Goal: Task Accomplishment & Management: Use online tool/utility

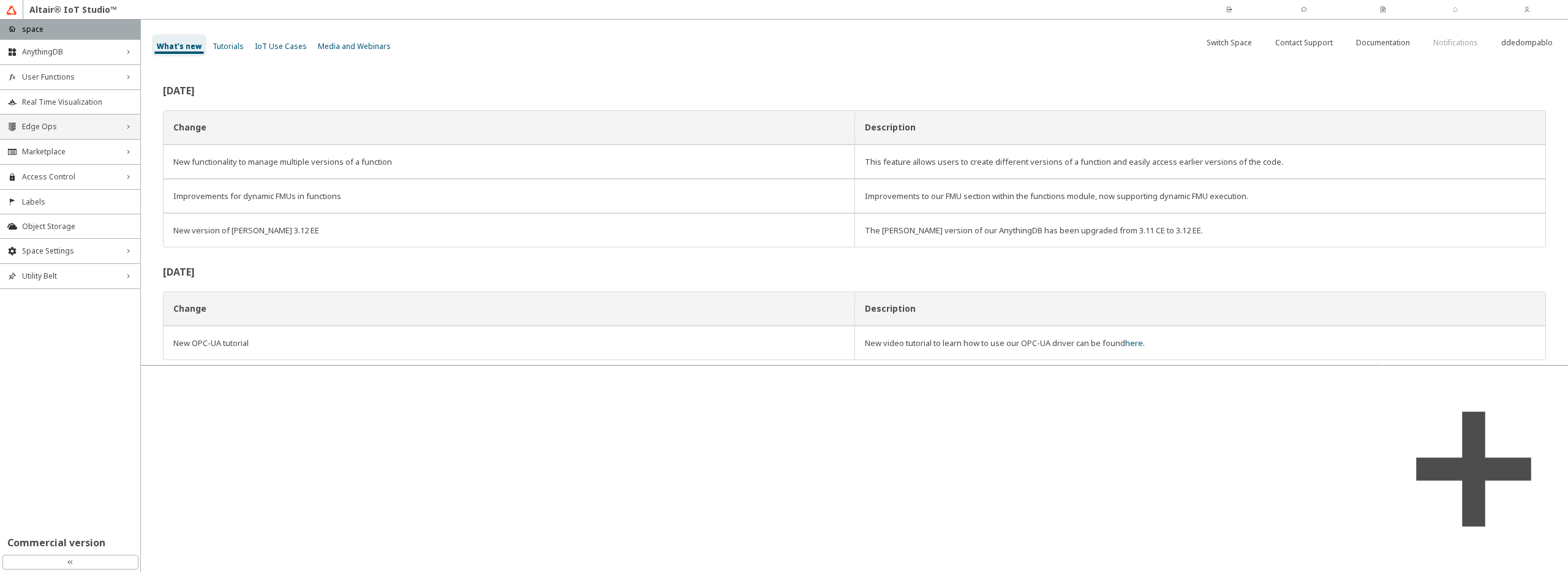
click at [105, 127] on span "Edge Ops" at bounding box center [70, 127] width 96 height 10
click at [93, 172] on span "Edge Apps Management" at bounding box center [70, 170] width 96 height 10
click at [87, 211] on span "Resource Catalog" at bounding box center [80, 210] width 103 height 10
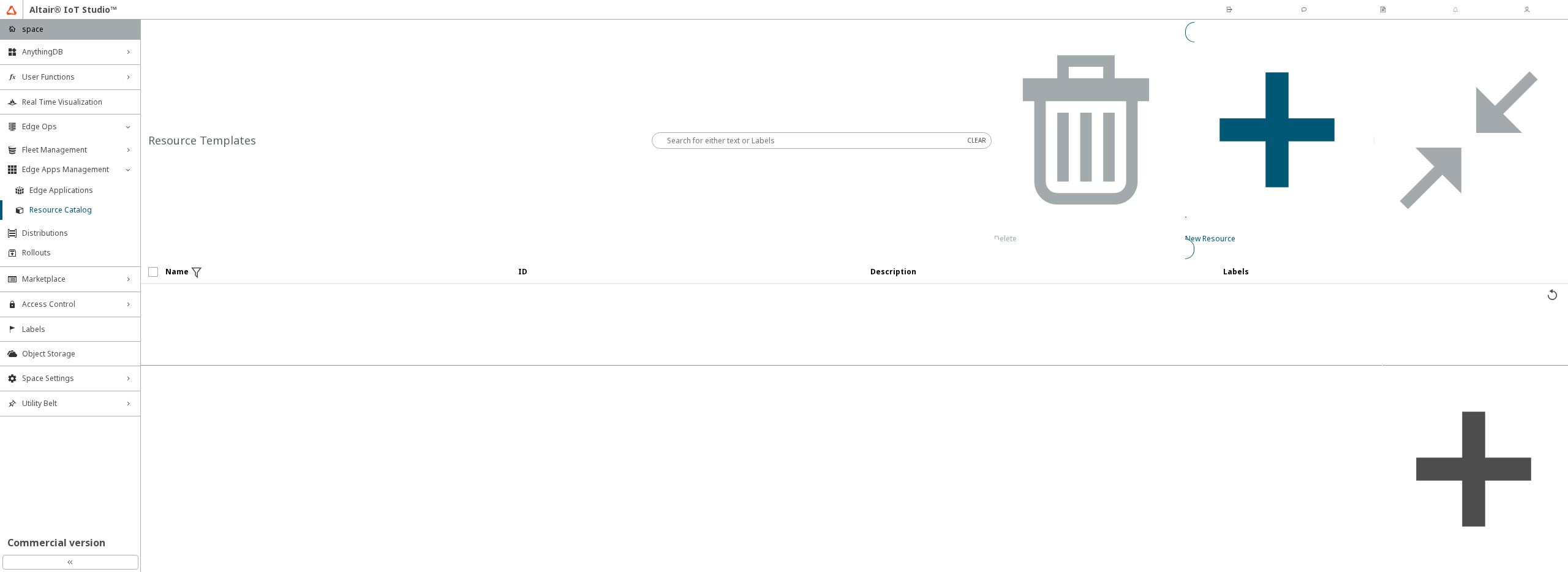
click at [0, 0] on slot "New Resource" at bounding box center [0, 0] width 0 height 0
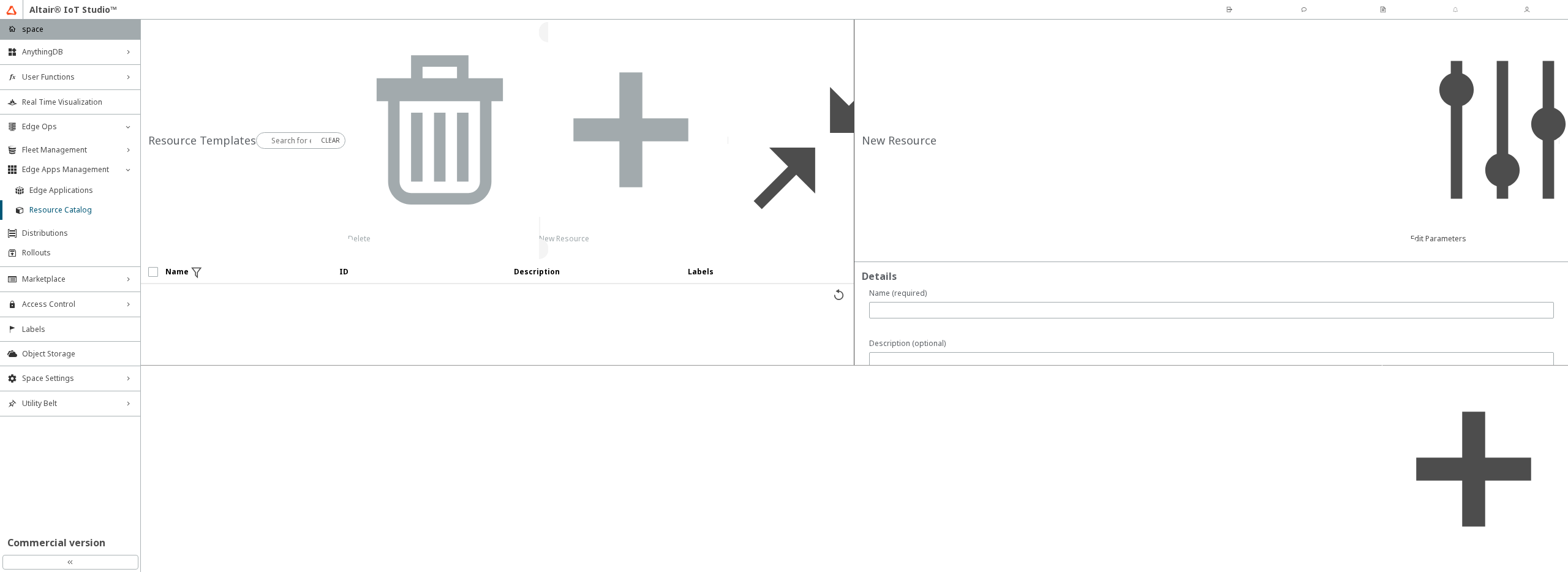
click at [1037, 449] on div at bounding box center [1224, 552] width 666 height 207
click at [112, 302] on span "Access Control" at bounding box center [70, 304] width 96 height 10
click at [48, 386] on span "Apps" at bounding box center [77, 387] width 111 height 10
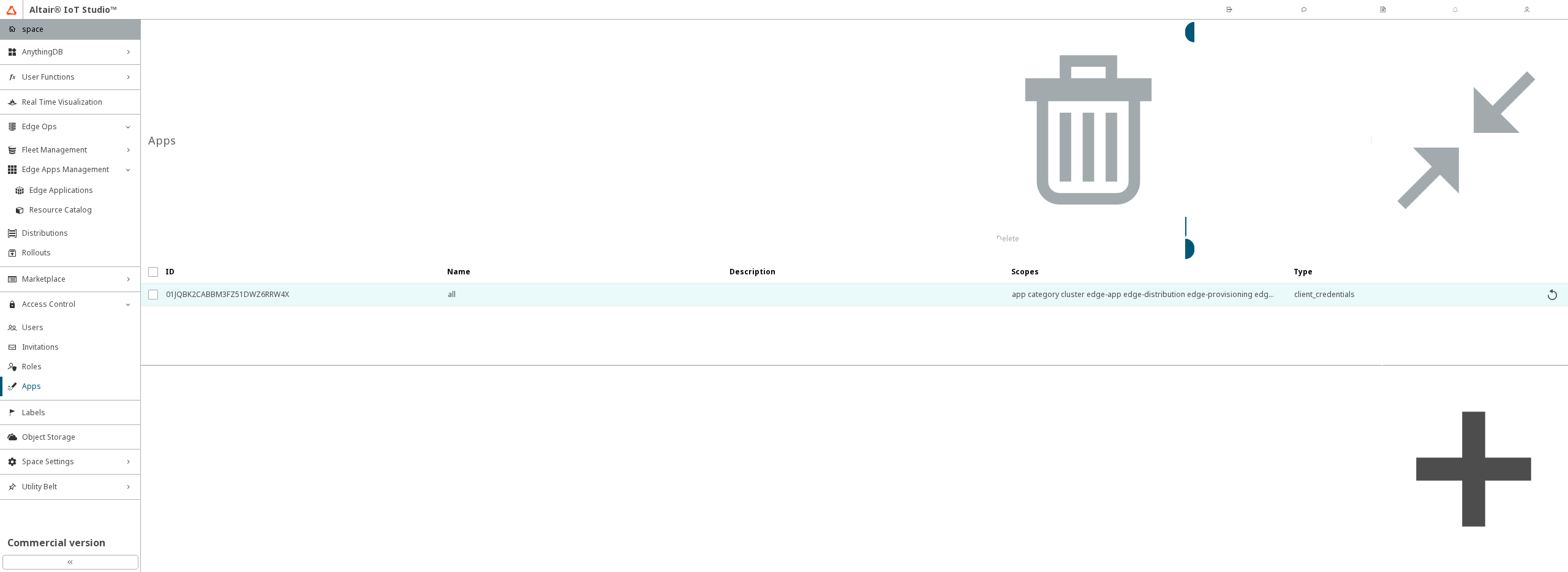
click at [269, 284] on span "01JQBK2CABBM3FZ51DWZ6RRW4X" at bounding box center [298, 294] width 266 height 22
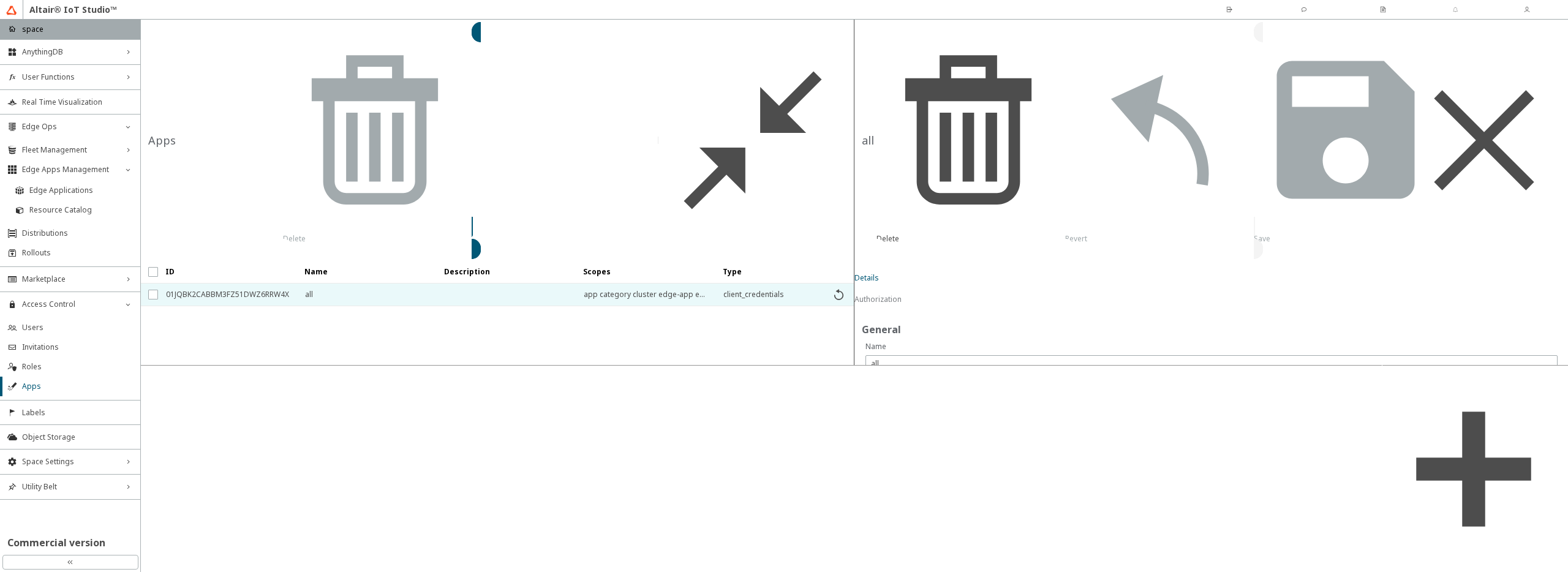
click at [0, 0] on slot "Copy" at bounding box center [0, 0] width 0 height 0
click at [76, 149] on span "Fleet Management" at bounding box center [70, 150] width 96 height 10
click at [75, 170] on span "Asset Management" at bounding box center [80, 171] width 103 height 10
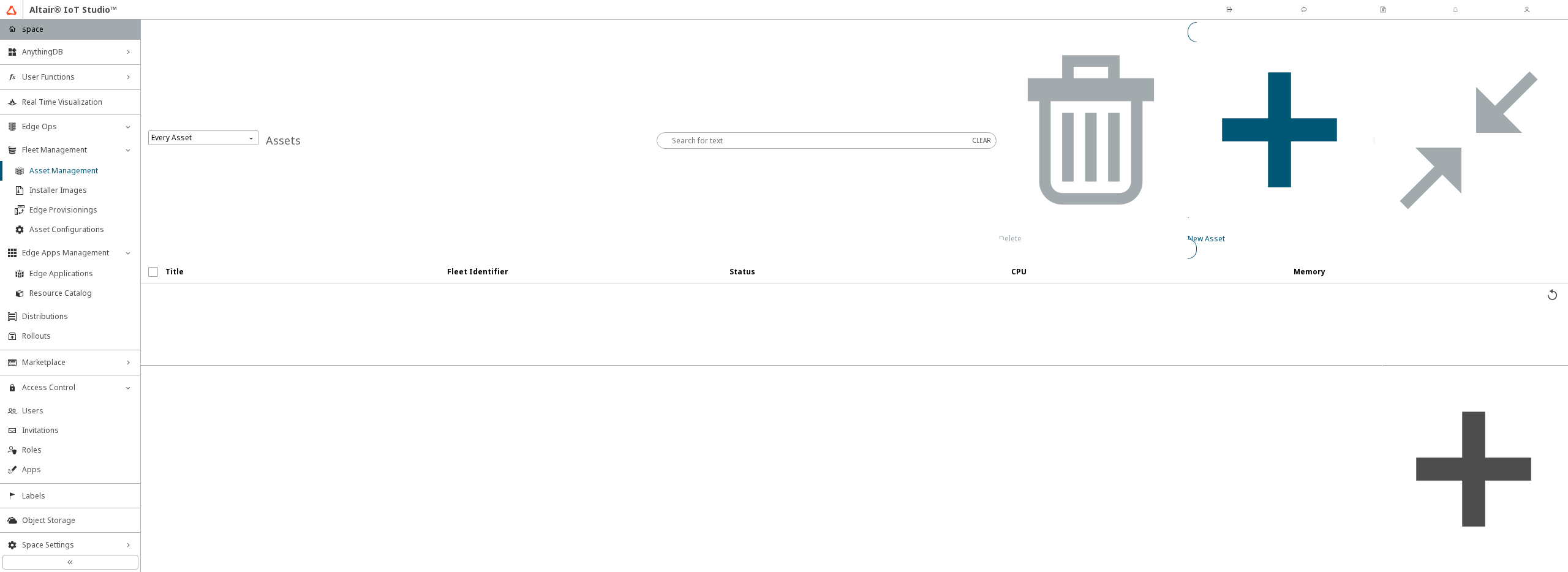
click at [0, 0] on slot "New Asset" at bounding box center [0, 0] width 0 height 0
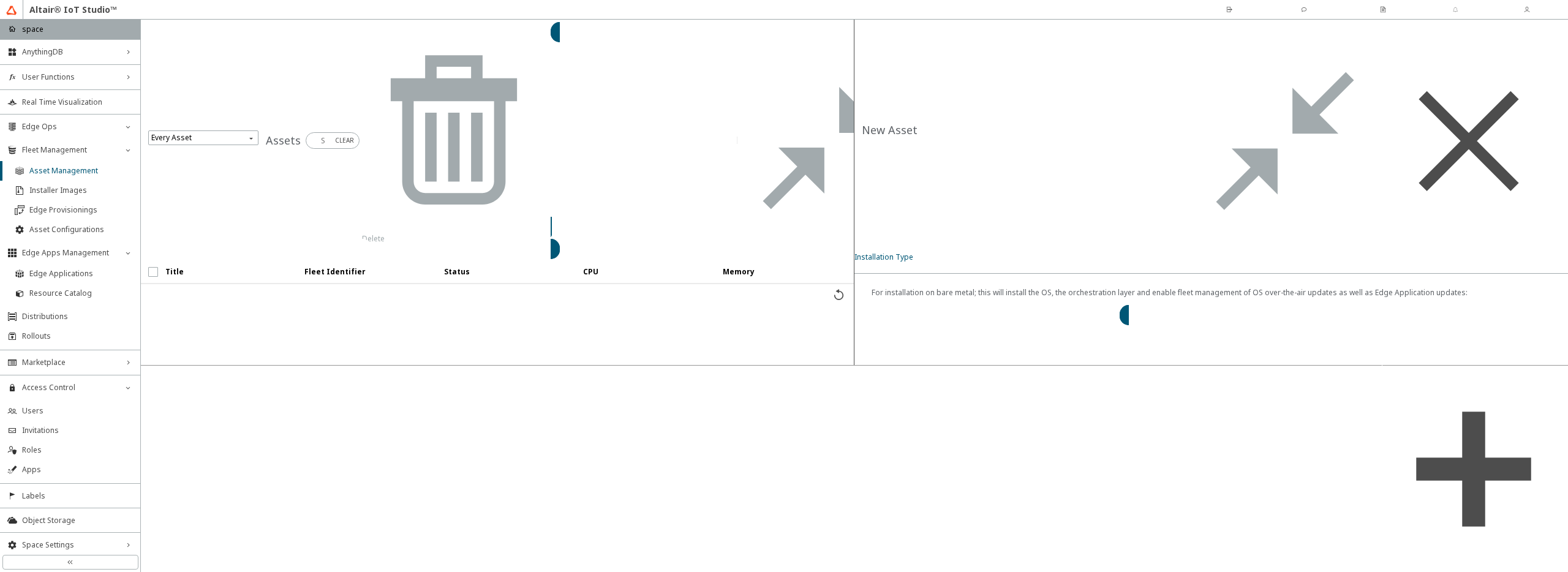
click at [0, 0] on slot "New Asset: Pre-installed OS" at bounding box center [0, 0] width 0 height 0
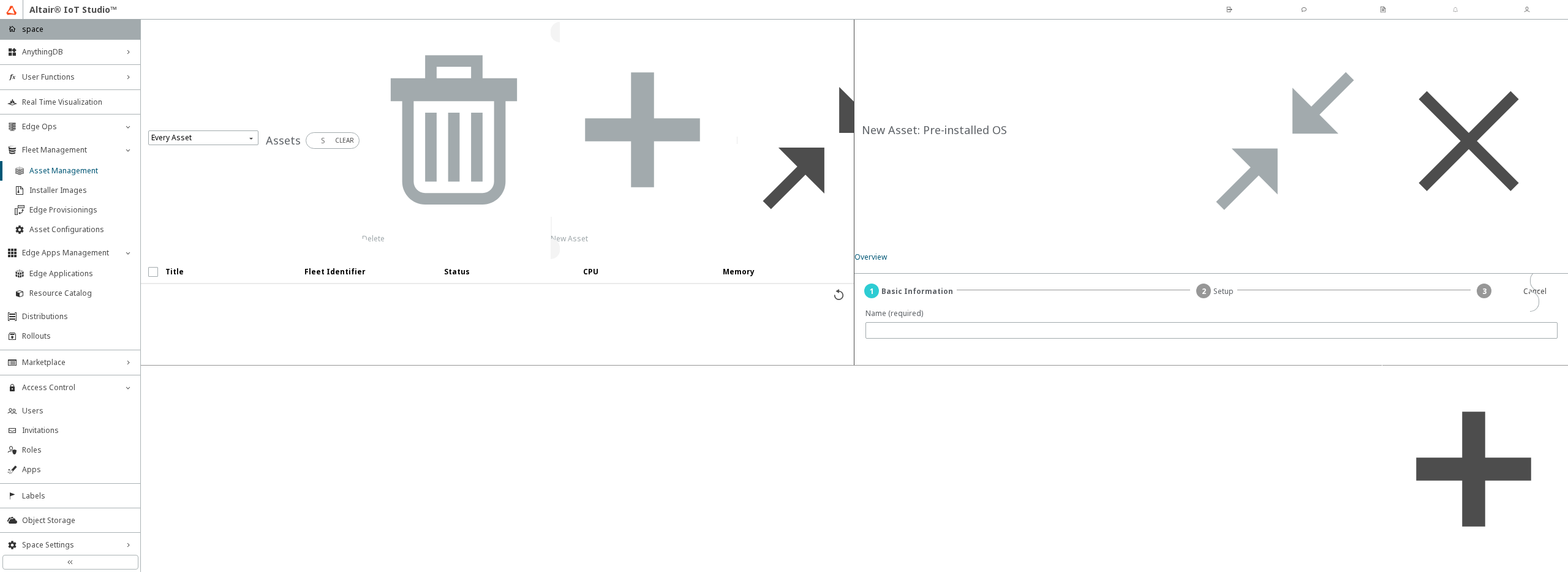
click at [1119, 494] on input "search" at bounding box center [1213, 502] width 689 height 19
click at [979, 324] on div "all" at bounding box center [1211, 321] width 680 height 11
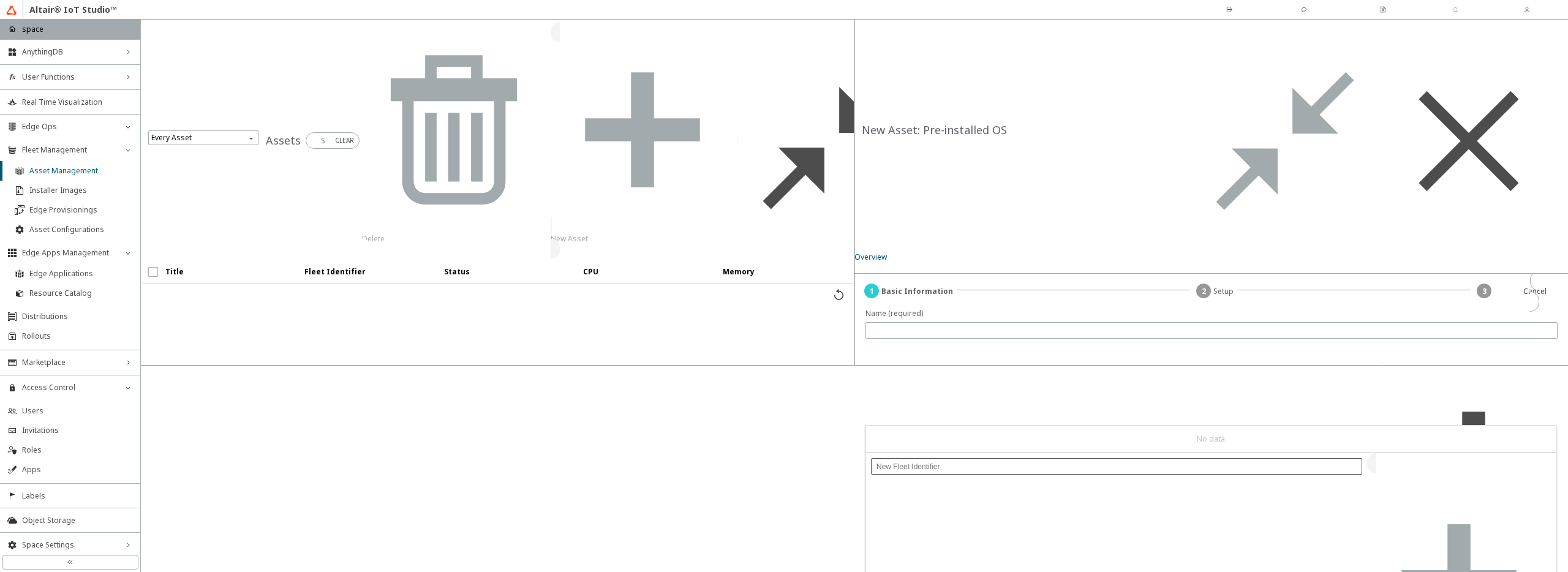
click at [1013, 468] on input "text" at bounding box center [1116, 466] width 480 height 9
type input "my-fleet"
click at [0, 0] on slot "Create Fleet Identifier" at bounding box center [0, 0] width 0 height 0
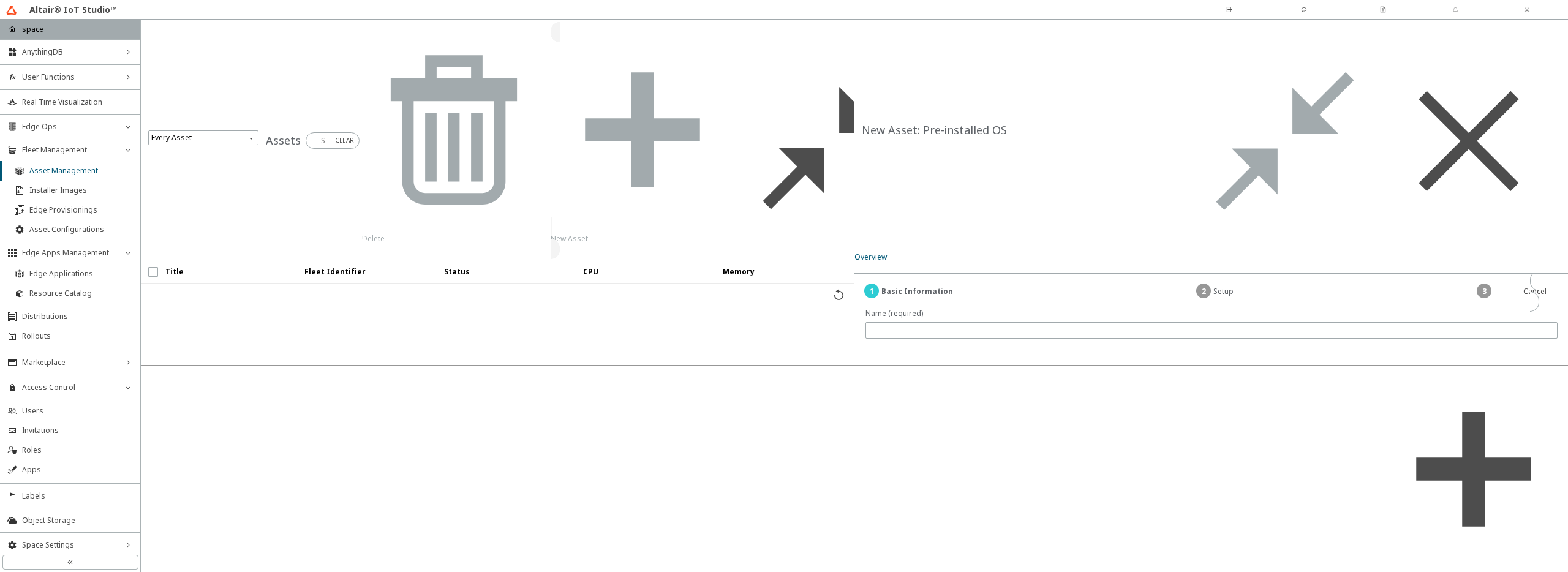
checkbox input "true"
click at [928, 322] on div at bounding box center [1211, 330] width 692 height 17
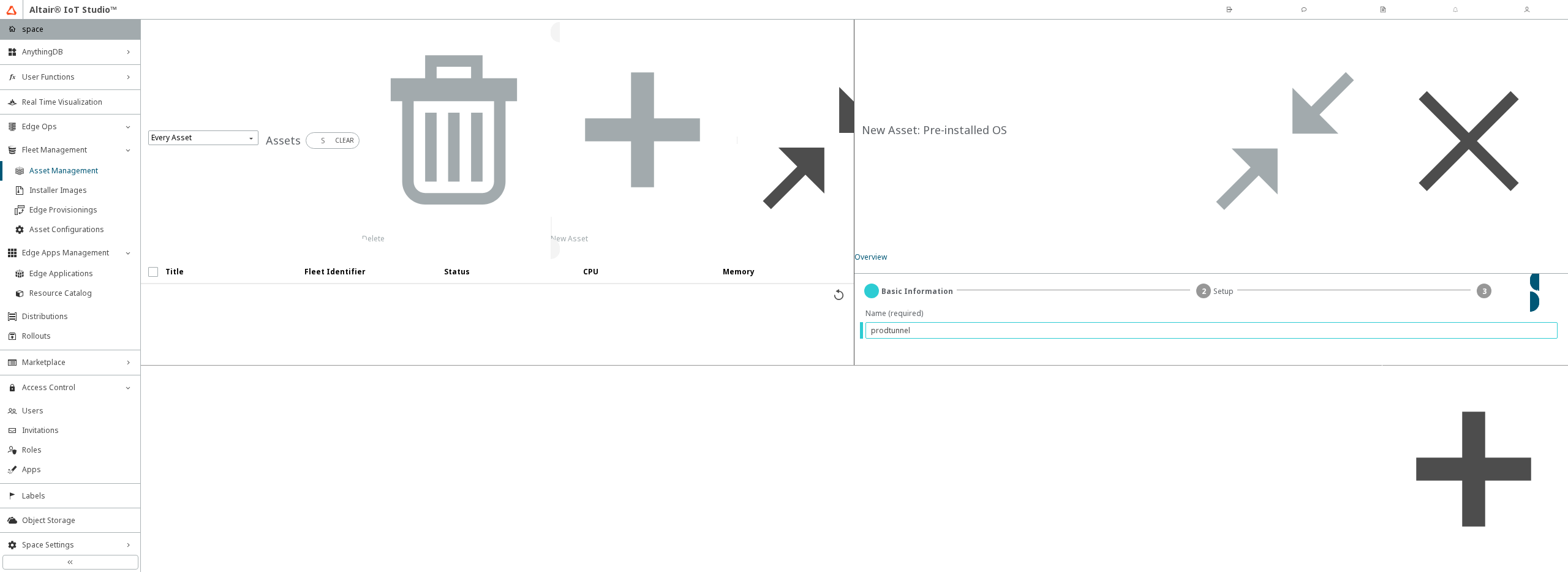
type input "prodtunnel1"
click at [0, 0] on slot "Next" at bounding box center [0, 0] width 0 height 0
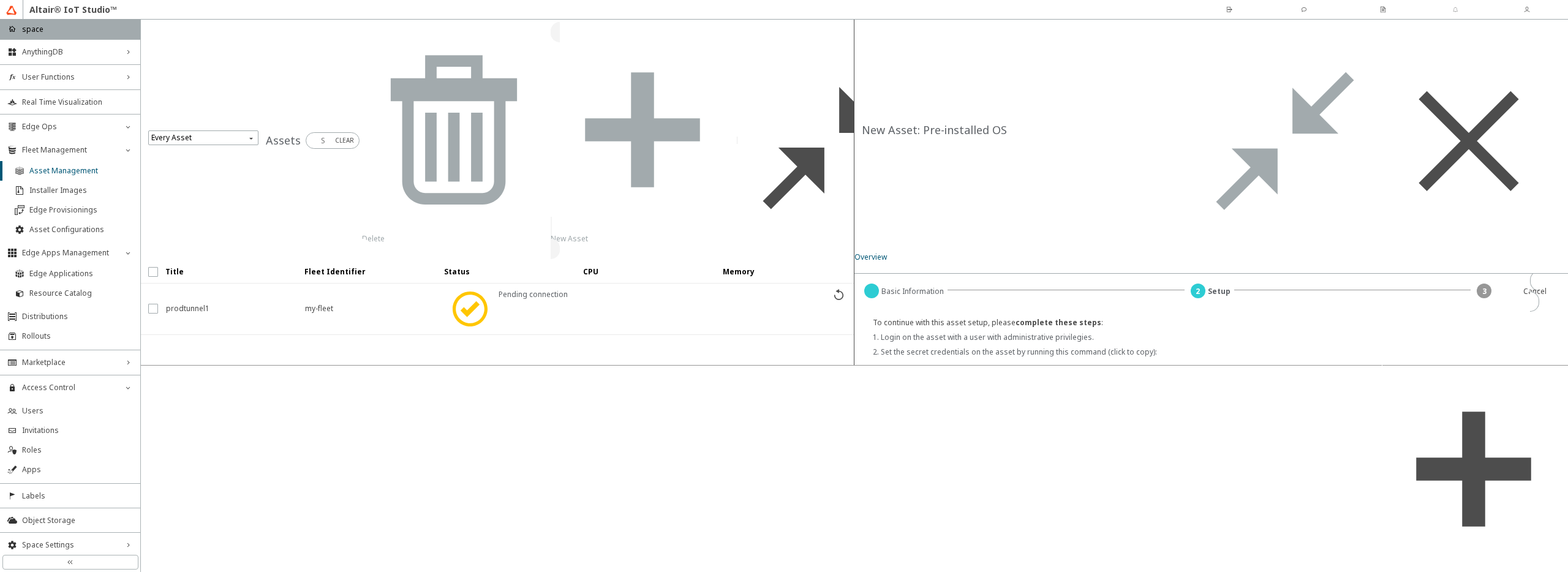
click at [1129, 371] on code "kubectl apply -f "https://minio.swx.altairone.com/clusterconfigs/01K6FS3VGR4958…" at bounding box center [1126, 380] width 485 height 19
click at [1269, 426] on code "kubectl apply -f "https://minio.swx.altairone.com/clusterconfigs/01K6FS3VGR4958…" at bounding box center [1126, 435] width 485 height 19
click at [52, 290] on span "Resource Catalog" at bounding box center [80, 293] width 103 height 10
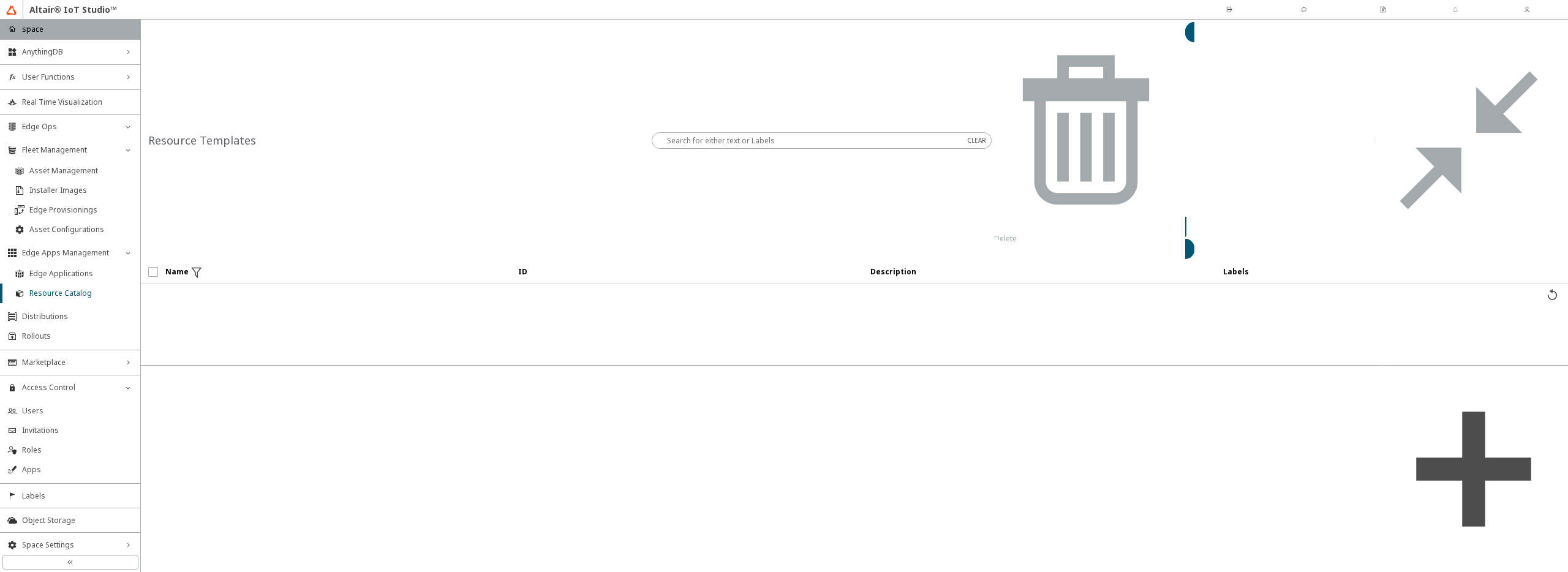
click at [1502, 45] on div "Resource Templates" at bounding box center [855, 140] width 1427 height 242
click at [0, 0] on slot "New Resource" at bounding box center [0, 0] width 0 height 0
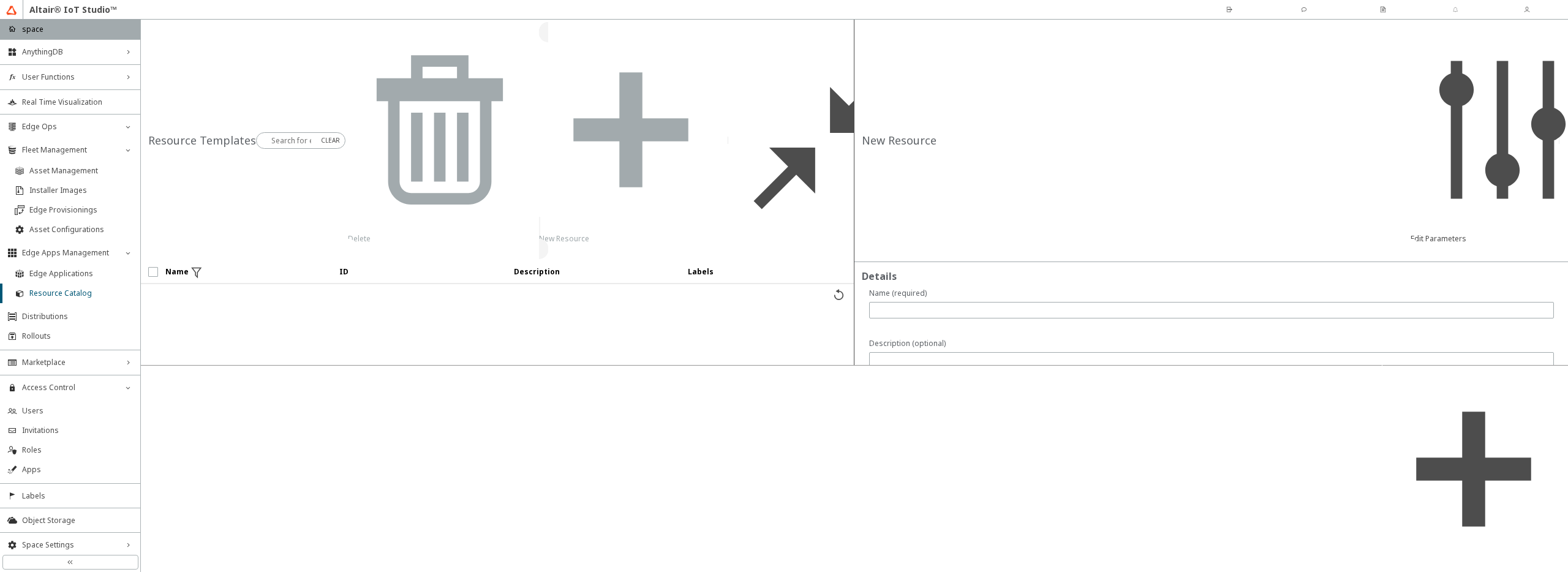
click at [941, 449] on div at bounding box center [1224, 552] width 666 height 207
paste textarea "global.imagePullSecrets[0].name: "iot-studio-artifacts-credentials""
type textarea "global.imagePullSecrets[0].name: "iot-studio-artifacts-credentials""
click at [915, 305] on input "text" at bounding box center [1211, 310] width 674 height 11
type input "tunnel"
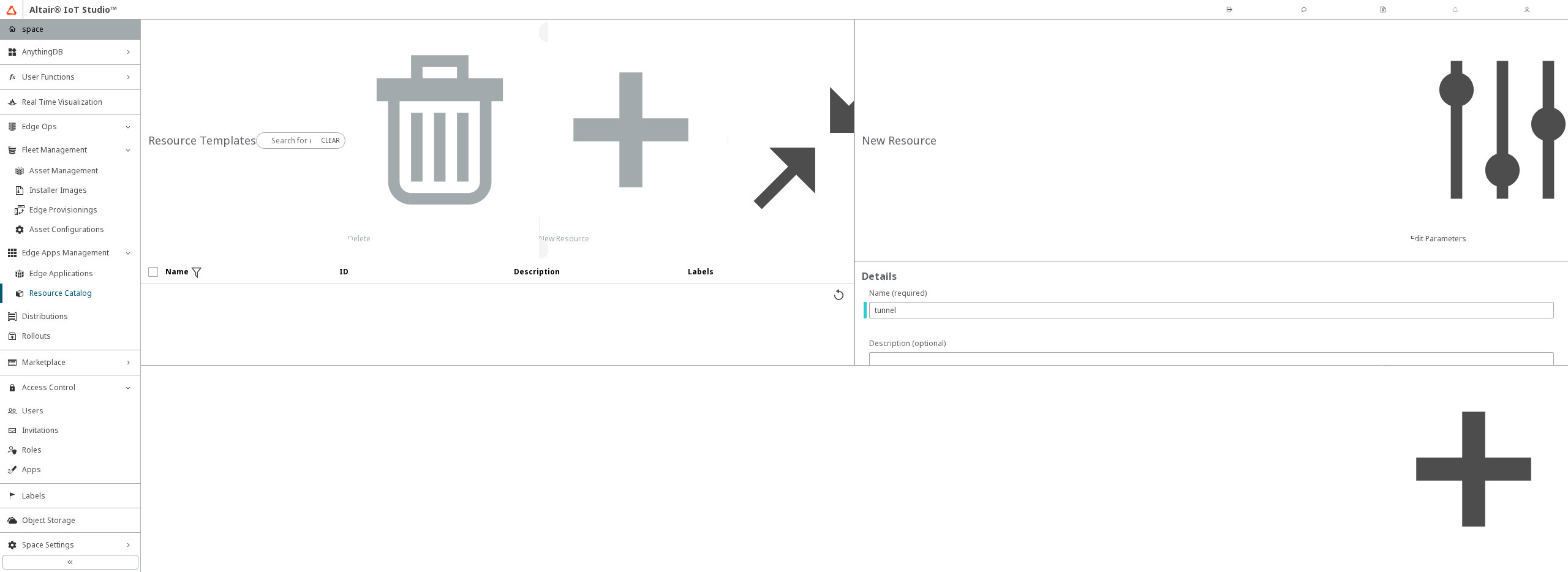
click at [1003, 449] on div "apiVersion : helm.cattle.io/v1 kind : HelmChart metadata : name : ecp-core-tunn…" at bounding box center [1225, 552] width 662 height 207
type textarea "aseCoreTunnel.tunnelServer.dataPort: """
click at [0, 0] on slot "Create Resource" at bounding box center [0, 0] width 0 height 0
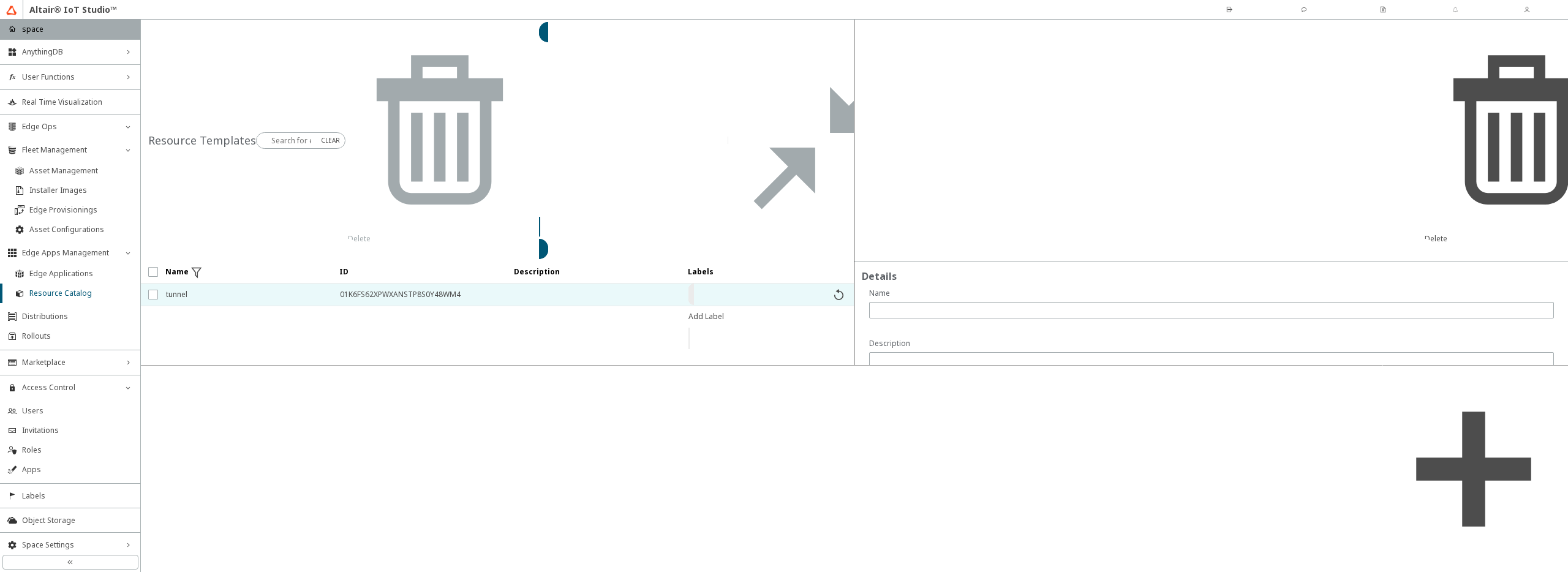
type input "tunnel"
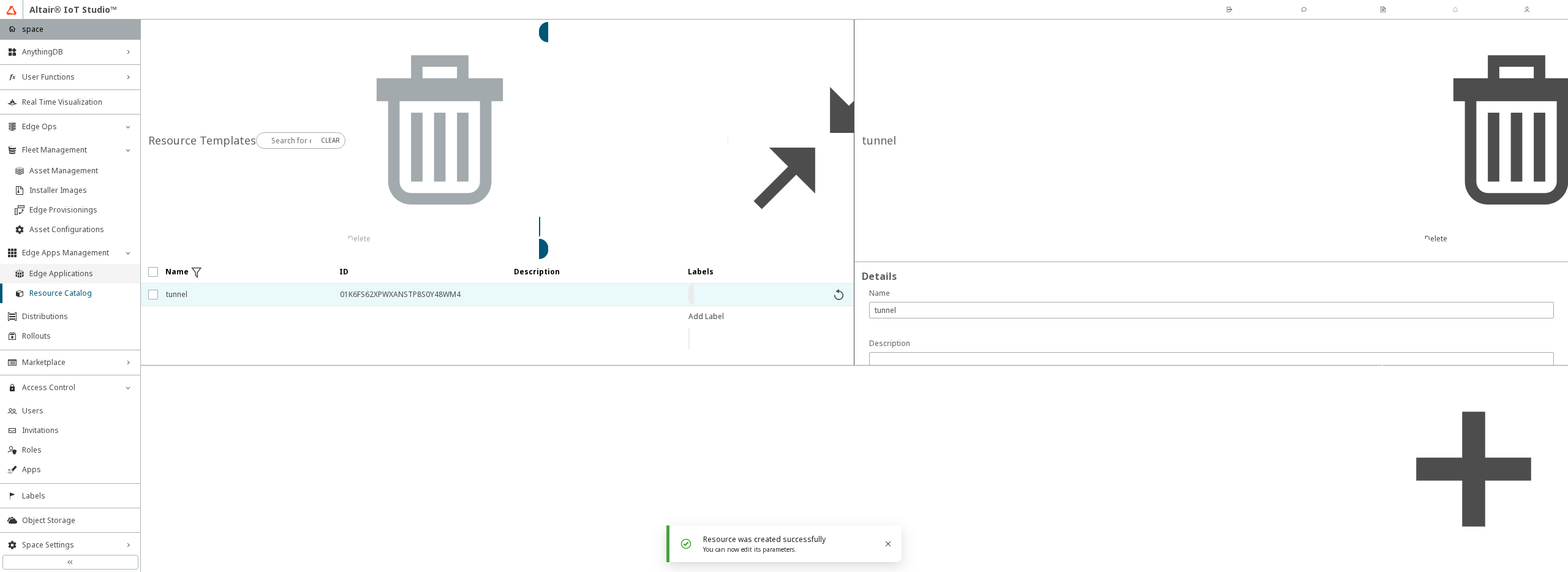
click at [70, 273] on span "Edge Applications" at bounding box center [80, 274] width 103 height 10
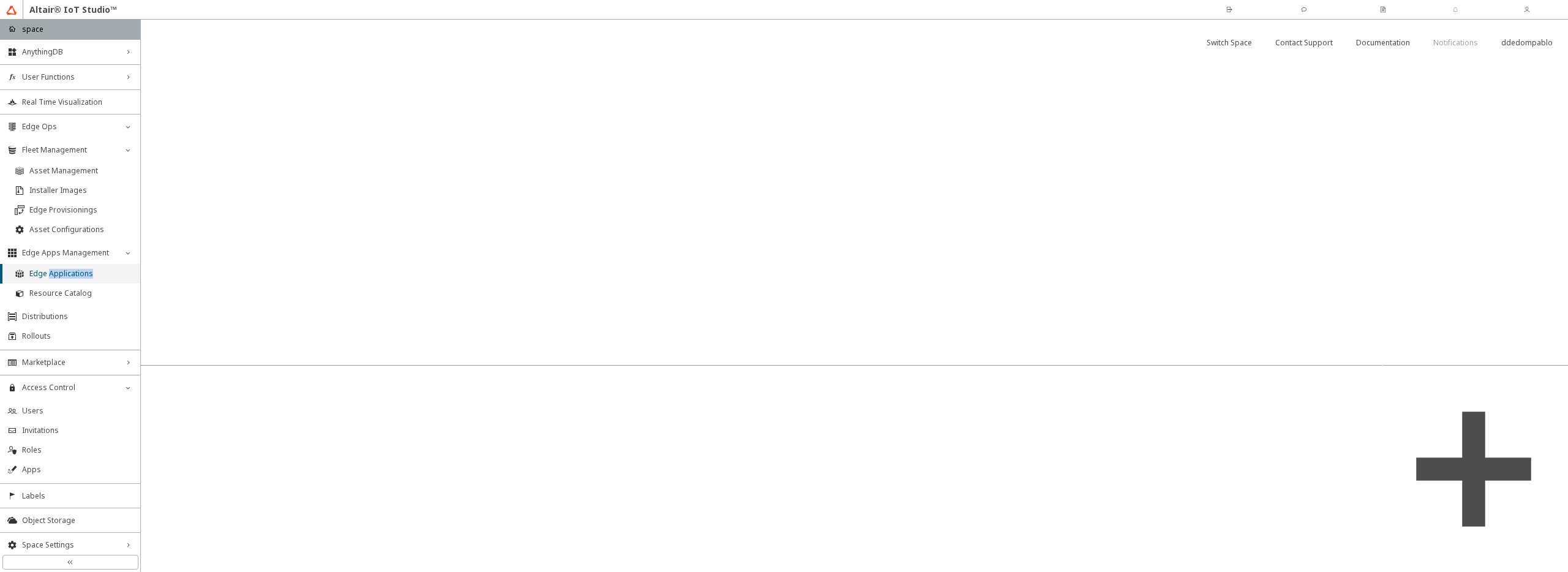
click at [70, 273] on span "Edge Applications" at bounding box center [80, 274] width 103 height 10
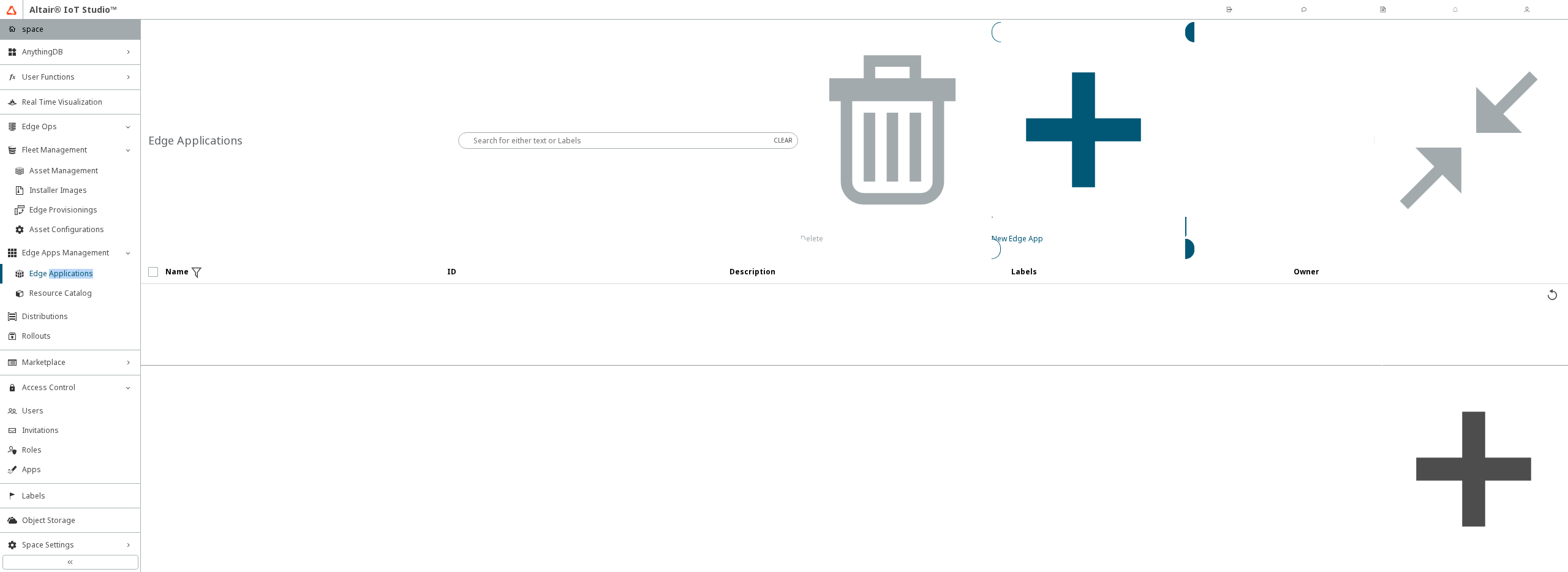
click at [0, 0] on slot "New Edge App" at bounding box center [0, 0] width 0 height 0
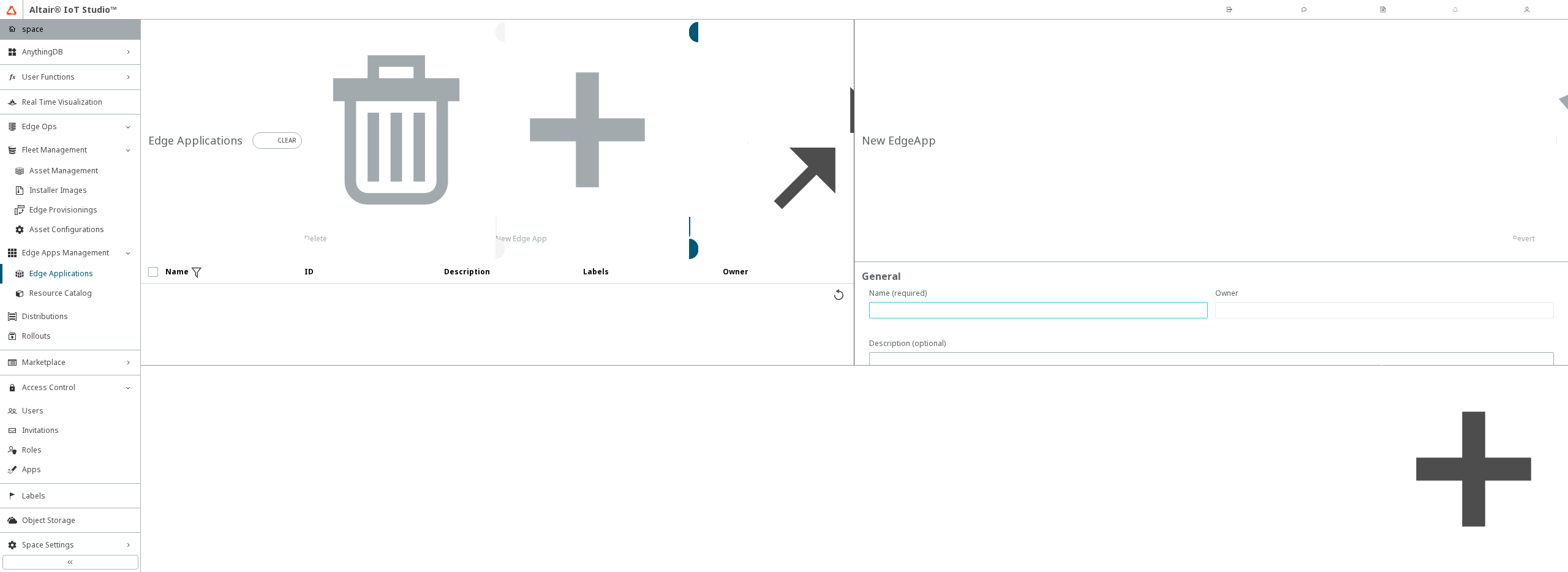
click at [977, 305] on input "text" at bounding box center [1038, 310] width 328 height 11
type input "tunnel"
click at [1071, 465] on input "text" at bounding box center [1038, 470] width 328 height 11
type input "v"
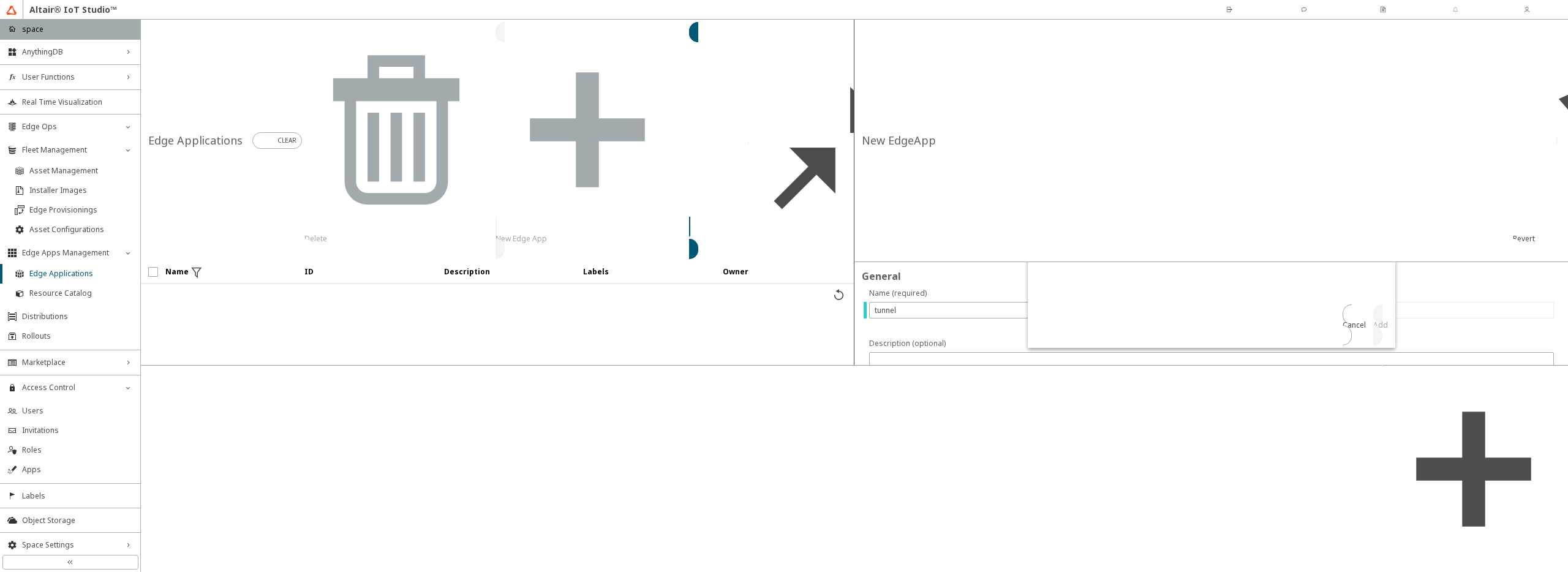
click at [1040, 106] on input "checkbox" at bounding box center [1039, 101] width 8 height 10
checkbox input "true"
click at [1384, 345] on paper-button "Add" at bounding box center [1380, 325] width 15 height 41
click at [0, 0] on slot "Configuration" at bounding box center [0, 0] width 0 height 0
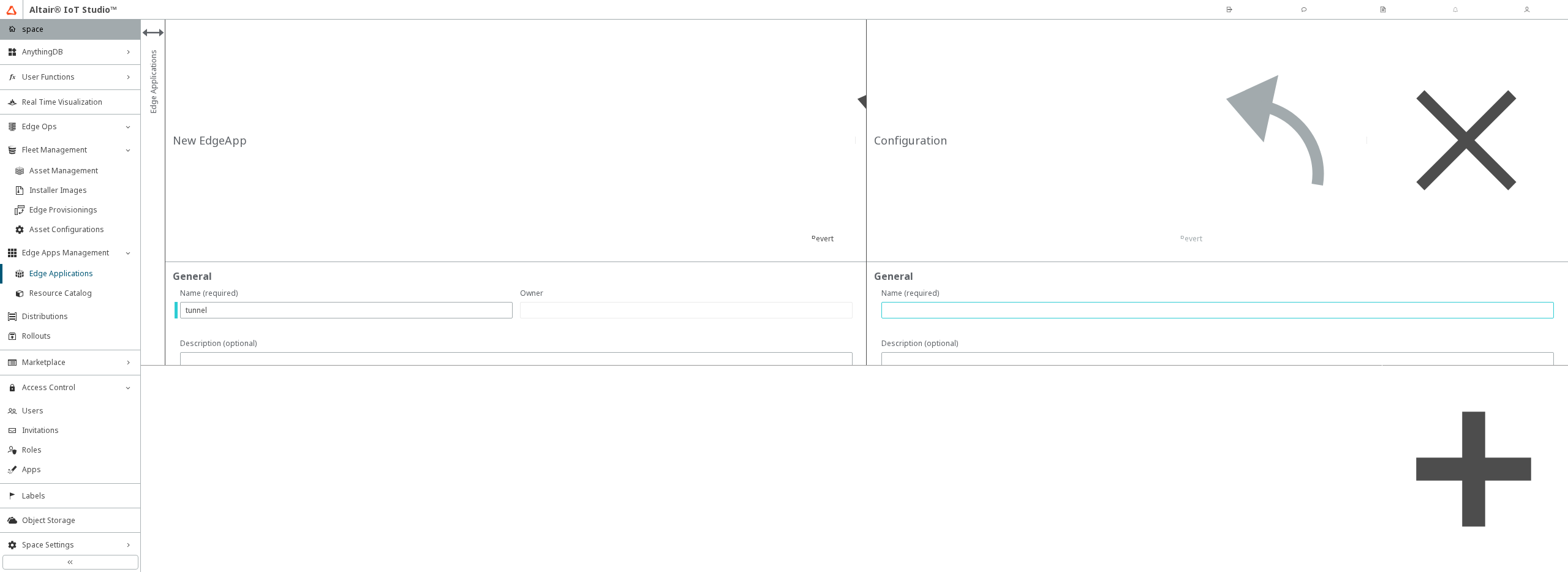
click at [897, 305] on input "text" at bounding box center [1218, 310] width 661 height 11
type input "conf"
click at [0, 0] on slot "Save" at bounding box center [0, 0] width 0 height 0
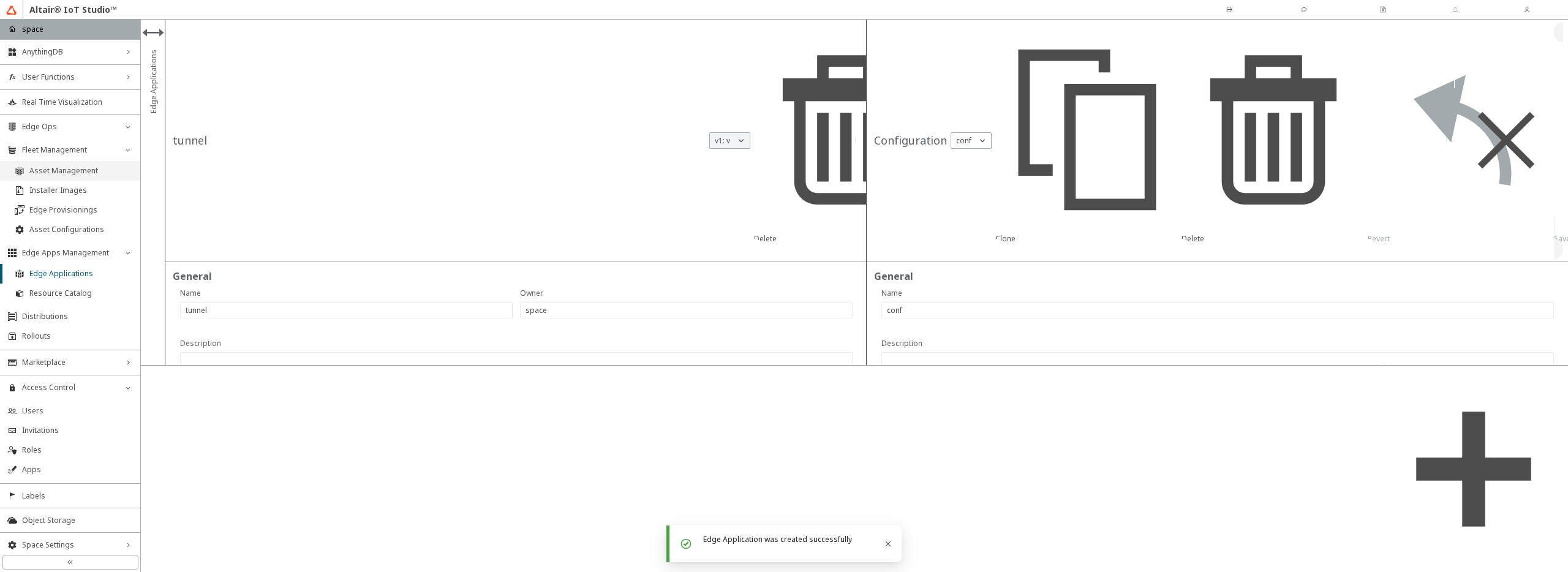
click at [71, 176] on span "Asset Management" at bounding box center [80, 171] width 103 height 10
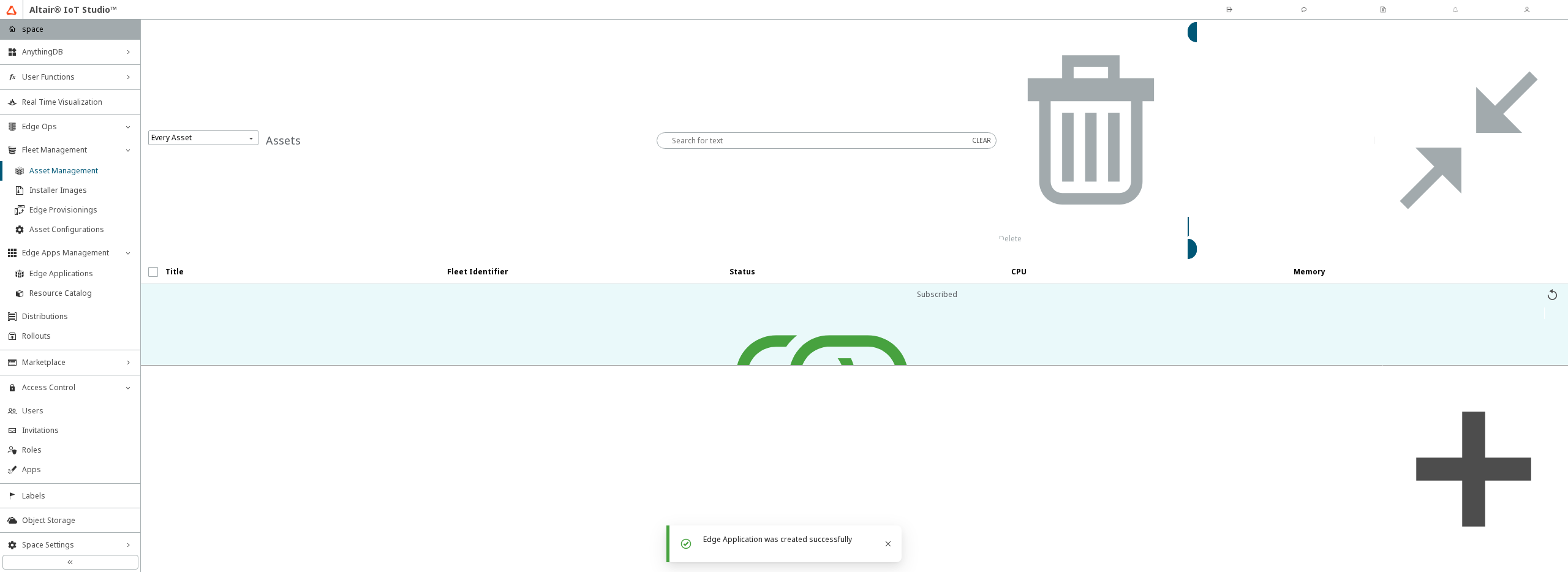
click at [348, 364] on span "prodtunnel1" at bounding box center [298, 375] width 266 height 22
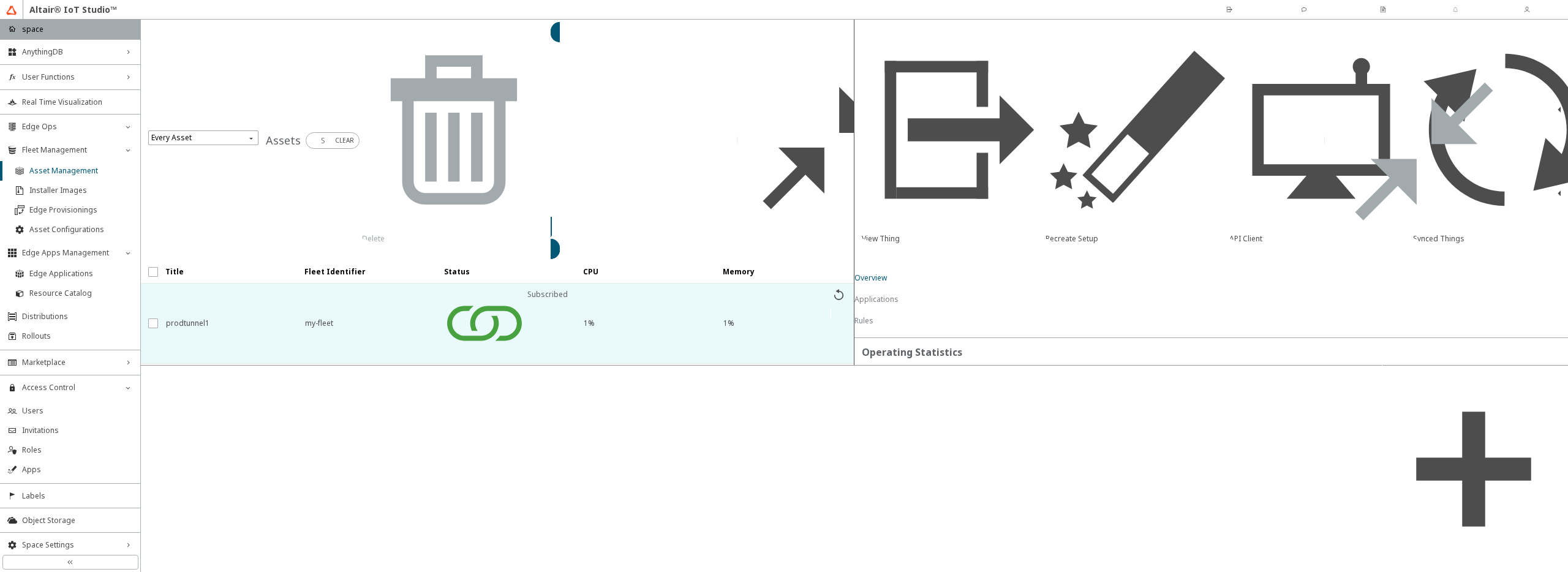
click at [0, 0] on slot "Applications" at bounding box center [0, 0] width 0 height 0
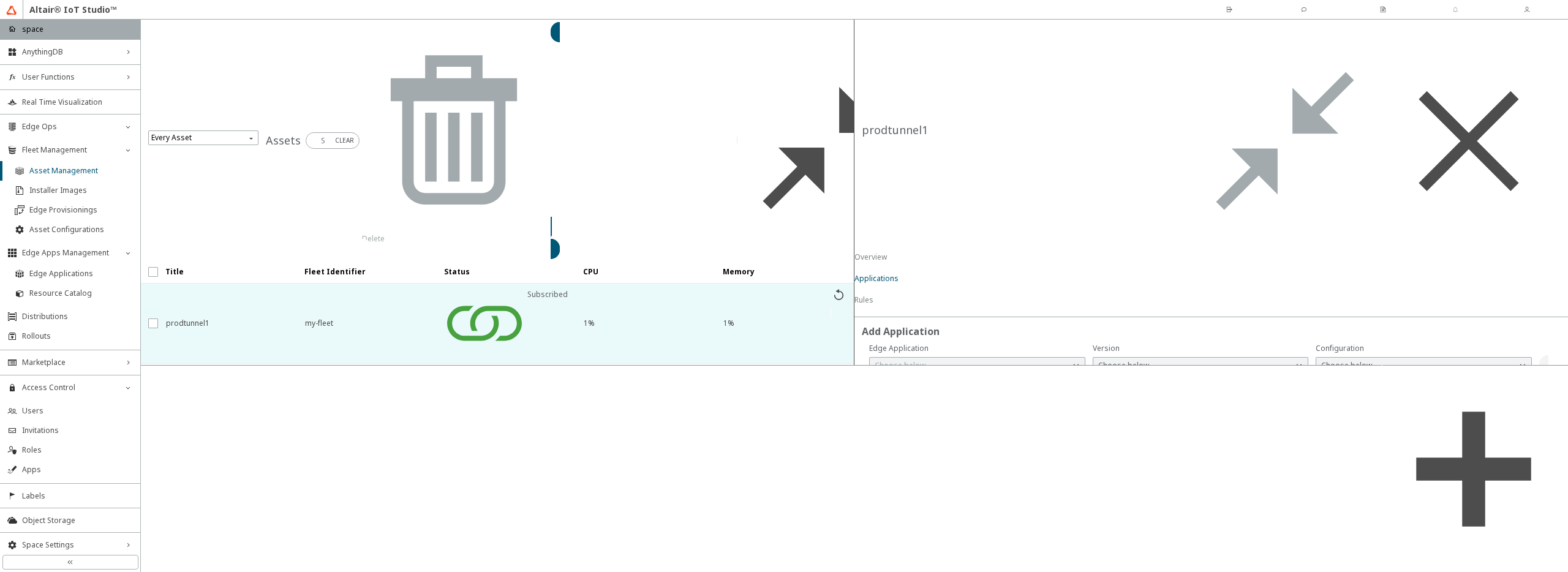
click at [1070, 359] on iron-icon at bounding box center [1075, 365] width 12 height 12
click at [1039, 137] on p "tunnel" at bounding box center [972, 137] width 207 height 11
click at [1223, 359] on div "Choose below" at bounding box center [1193, 365] width 200 height 12
click at [1219, 142] on p "v1 v" at bounding box center [1188, 137] width 207 height 11
click at [1340, 343] on div at bounding box center [1211, 372] width 692 height 58
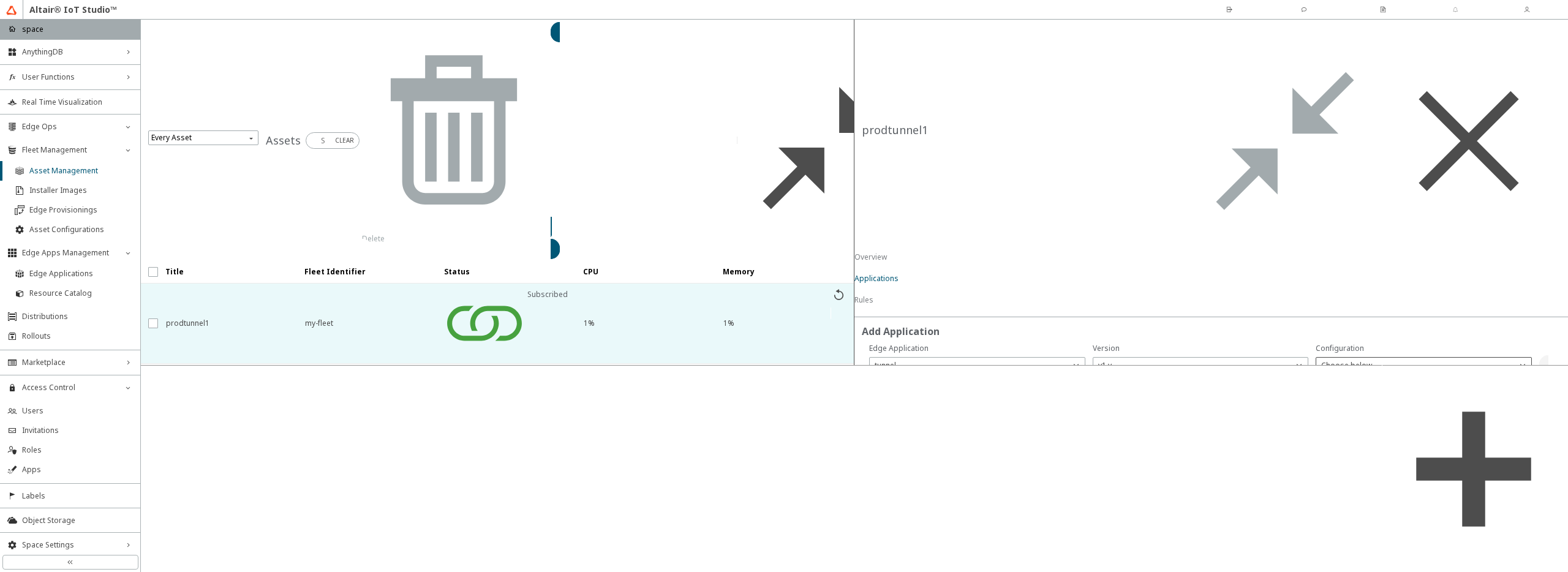
click at [1351, 359] on div "Choose below" at bounding box center [1416, 365] width 200 height 12
click at [1342, 141] on p "conf" at bounding box center [1404, 137] width 207 height 11
click at [0, 0] on slot "Add" at bounding box center [0, 0] width 0 height 0
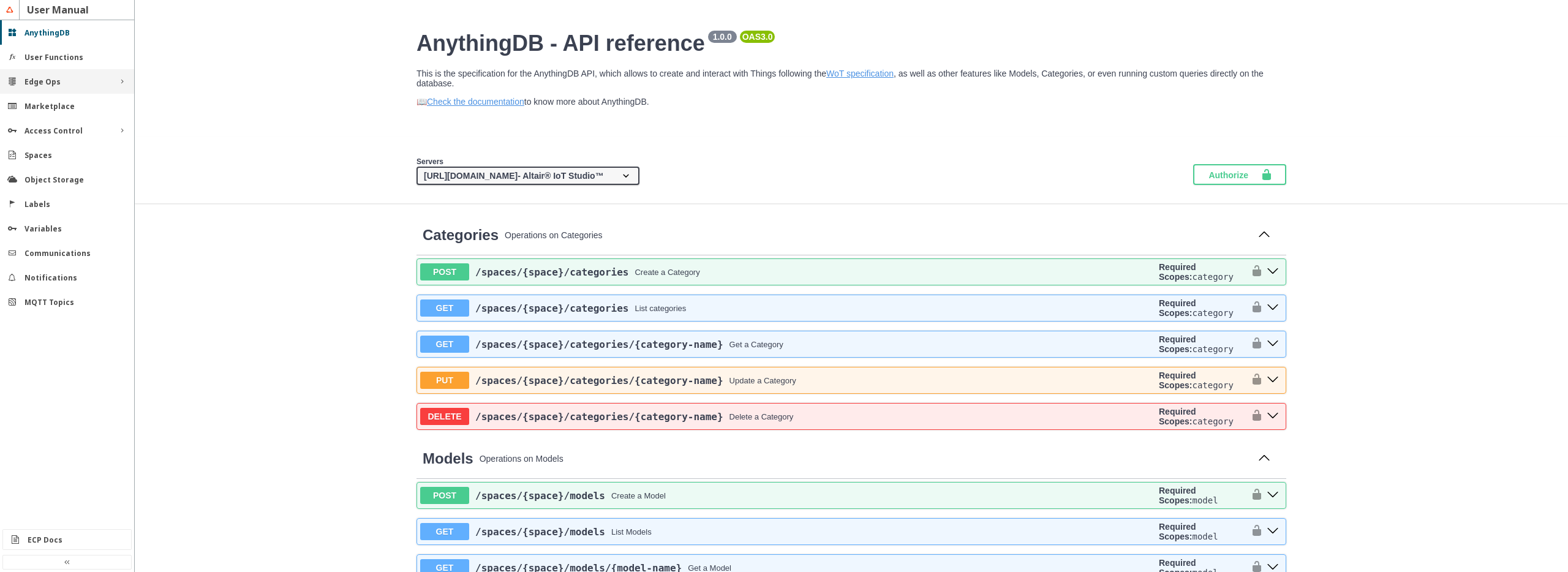
click at [120, 80] on iron-icon at bounding box center [122, 81] width 10 height 10
click at [0, 0] on slot "Cluster Management" at bounding box center [0, 0] width 0 height 0
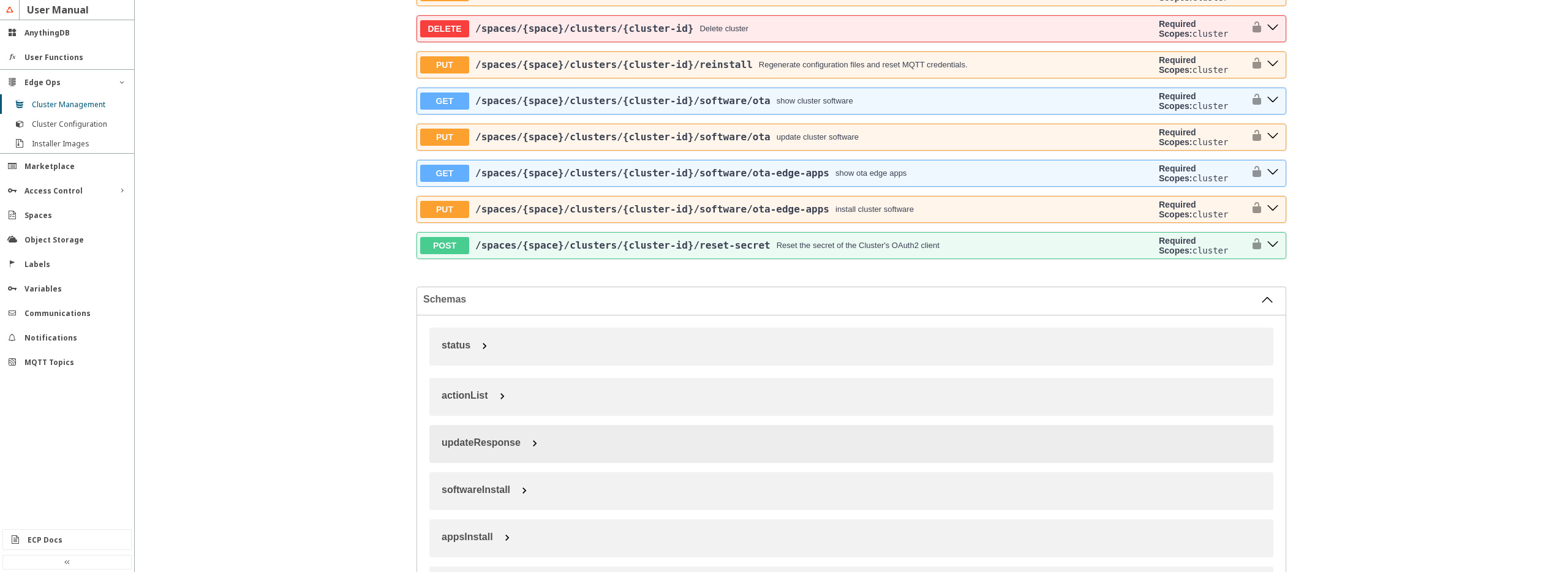
scroll to position [296, 0]
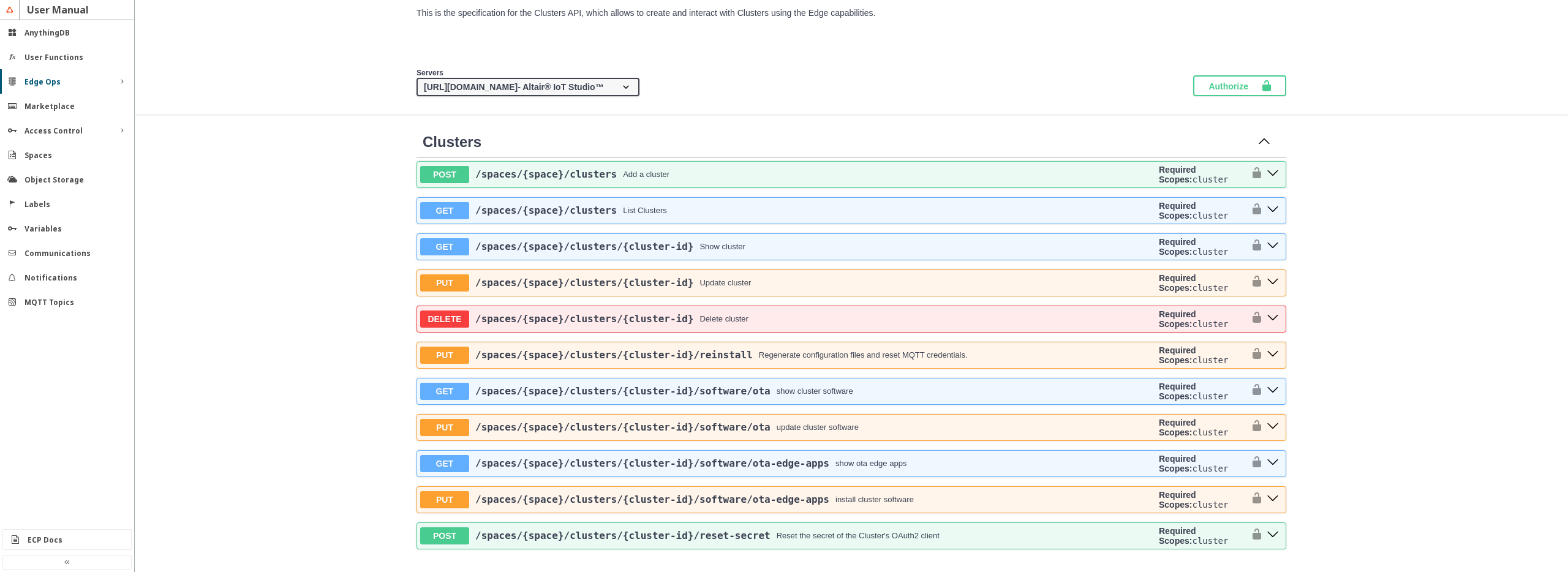
scroll to position [35, 0]
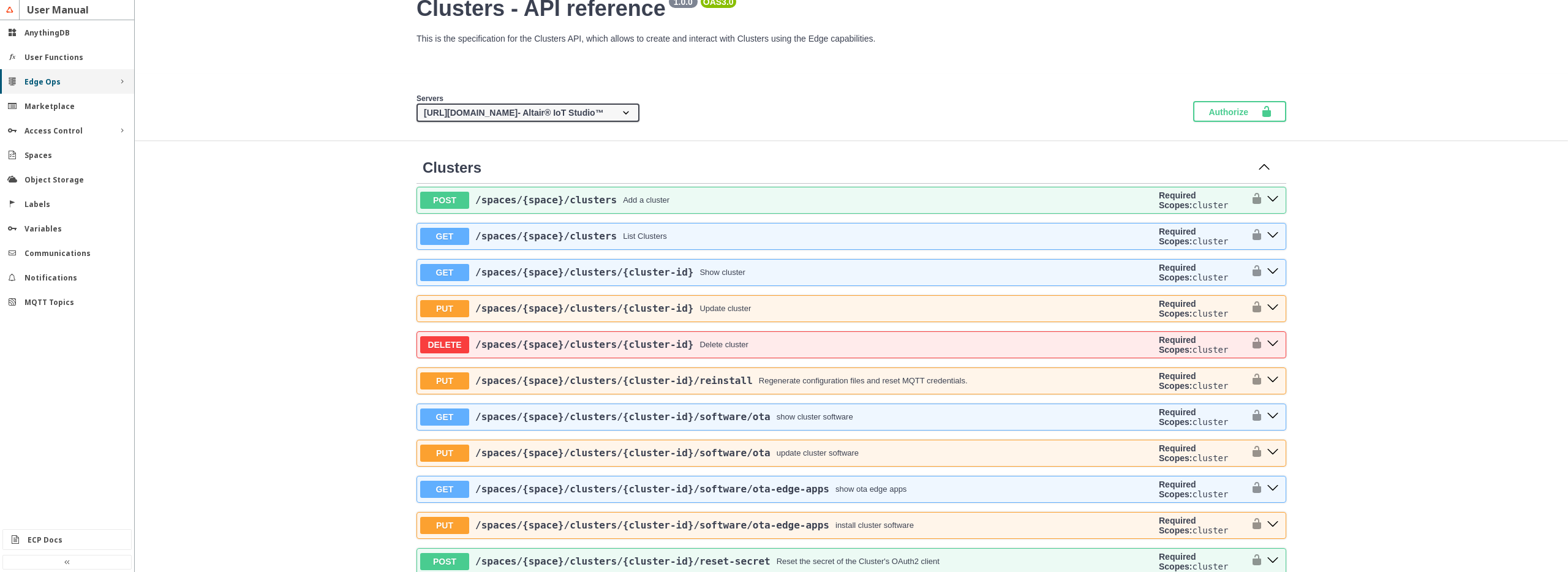
click at [116, 84] on div "Edge Ops" at bounding box center [67, 81] width 134 height 25
click at [0, 0] on slot "Cluster Configuration" at bounding box center [0, 0] width 0 height 0
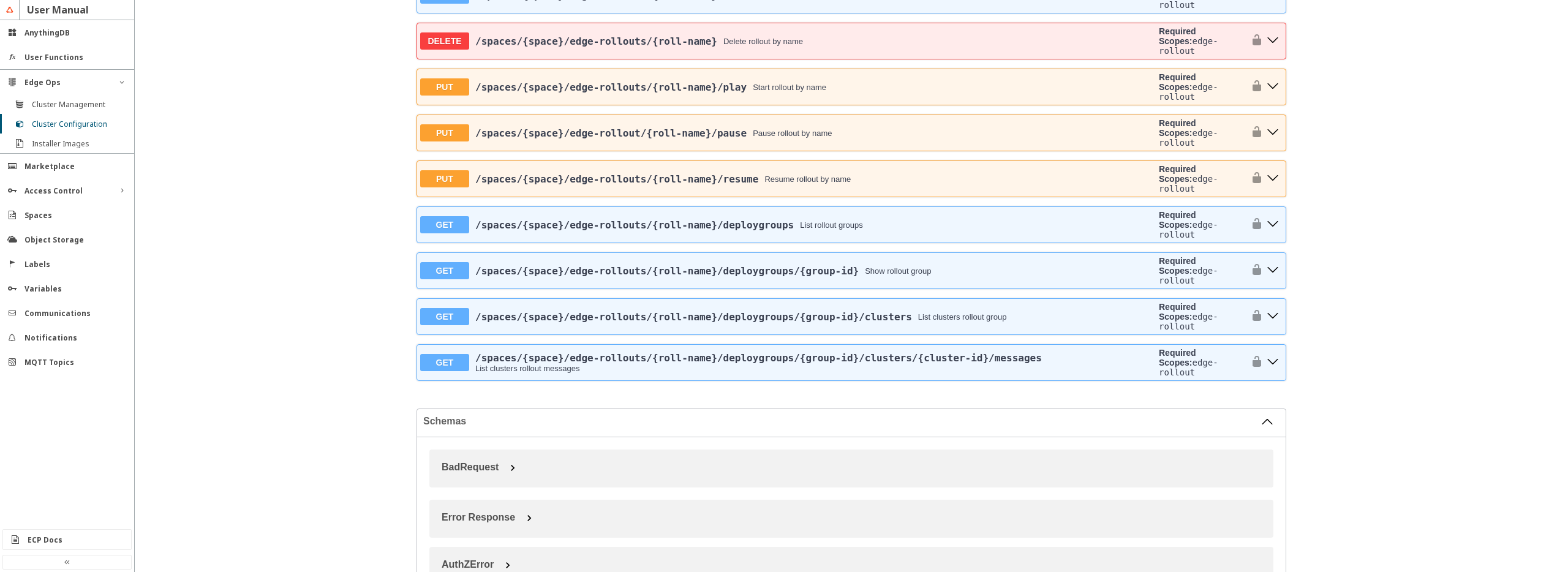
scroll to position [1867, 0]
